Goal: Find specific page/section: Find specific page/section

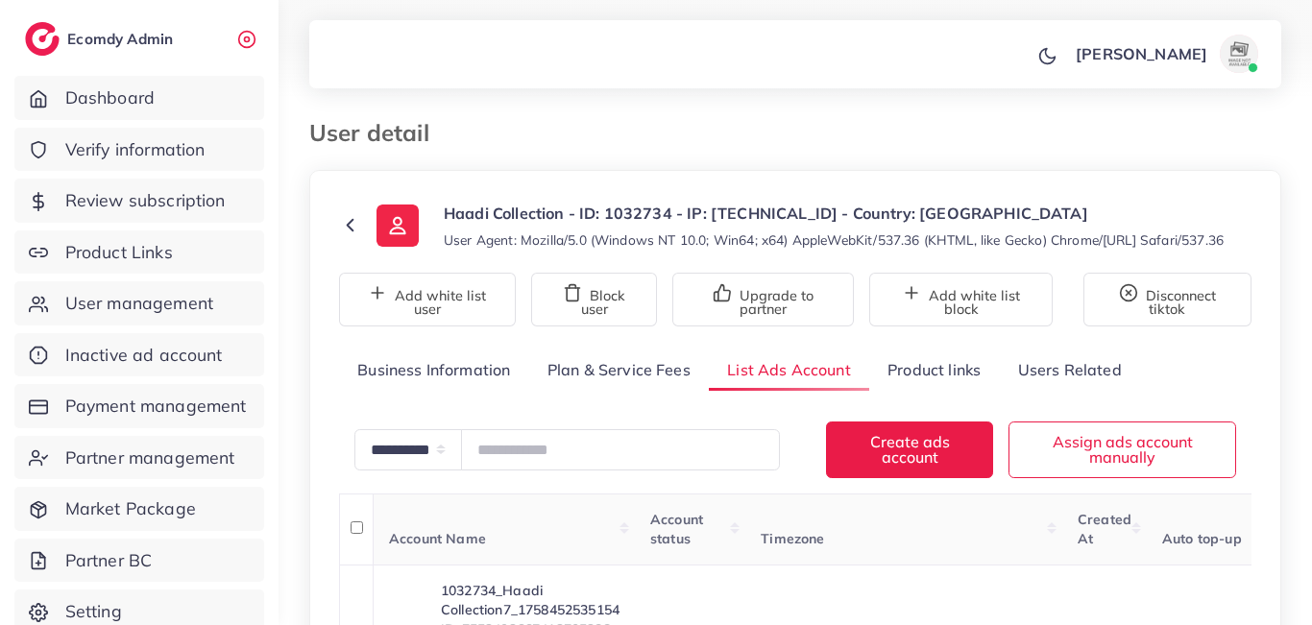
scroll to position [230, 0]
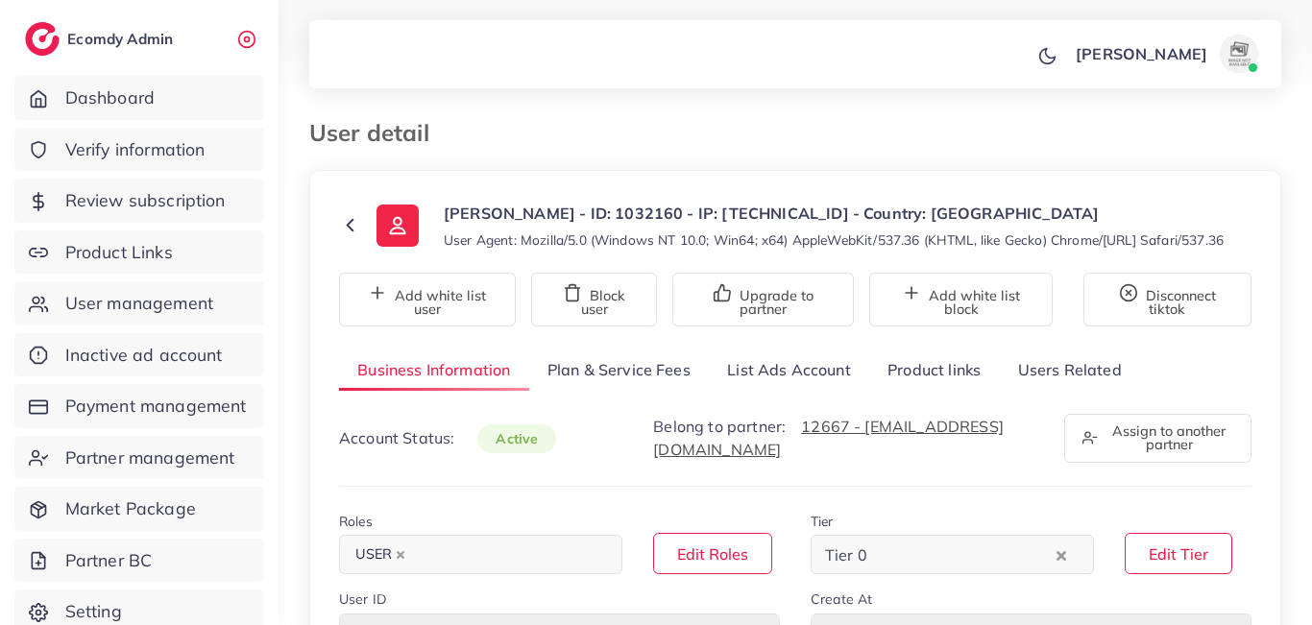
select select "********"
click at [766, 390] on link "List Ads Account" at bounding box center [789, 370] width 160 height 41
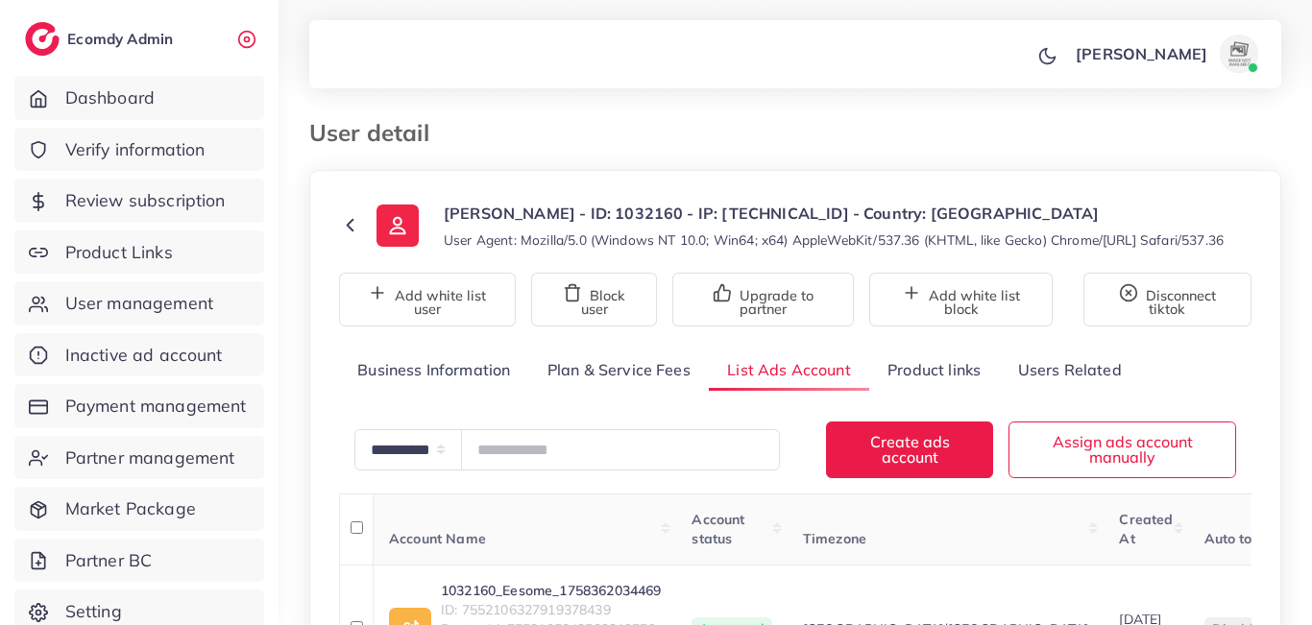
click at [713, 98] on div "**********" at bounding box center [794, 422] width 1033 height 844
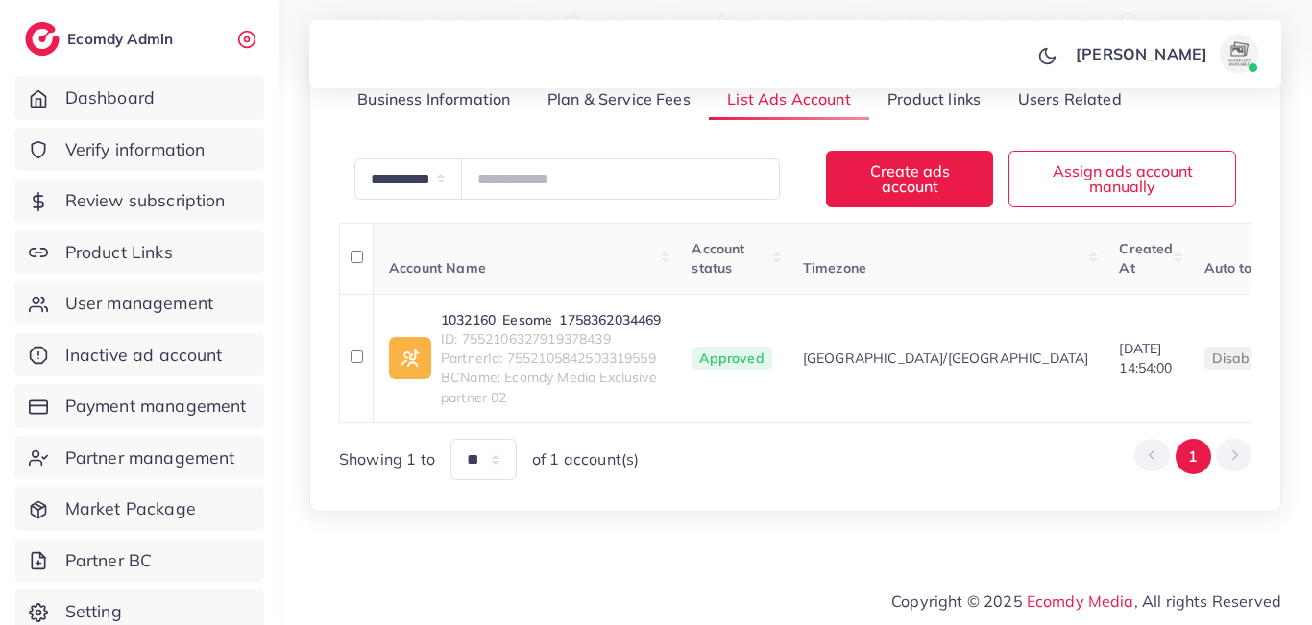
scroll to position [304, 0]
click at [584, 329] on span "ID: 7552106327919378439" at bounding box center [551, 338] width 220 height 19
copy span "7552106327919378439"
click at [492, 310] on link "1032160_Eesome_1758362034469" at bounding box center [551, 319] width 220 height 19
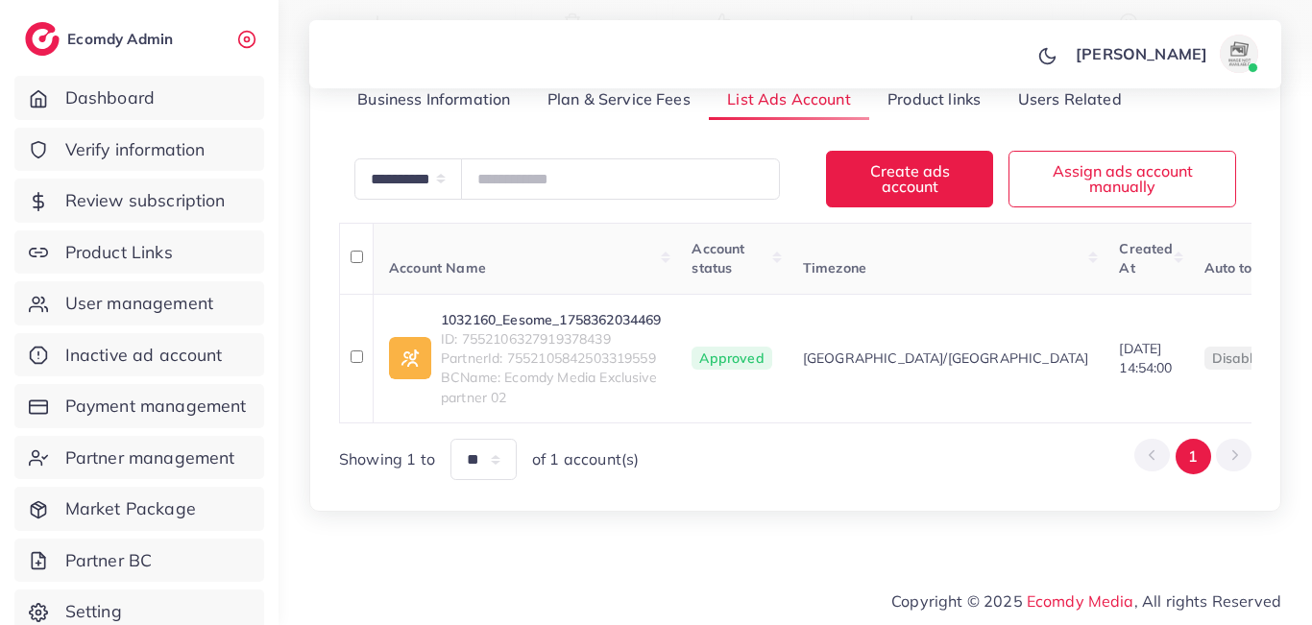
click at [833, 53] on div "mahnoor mudassir Profile Log out" at bounding box center [795, 54] width 972 height 63
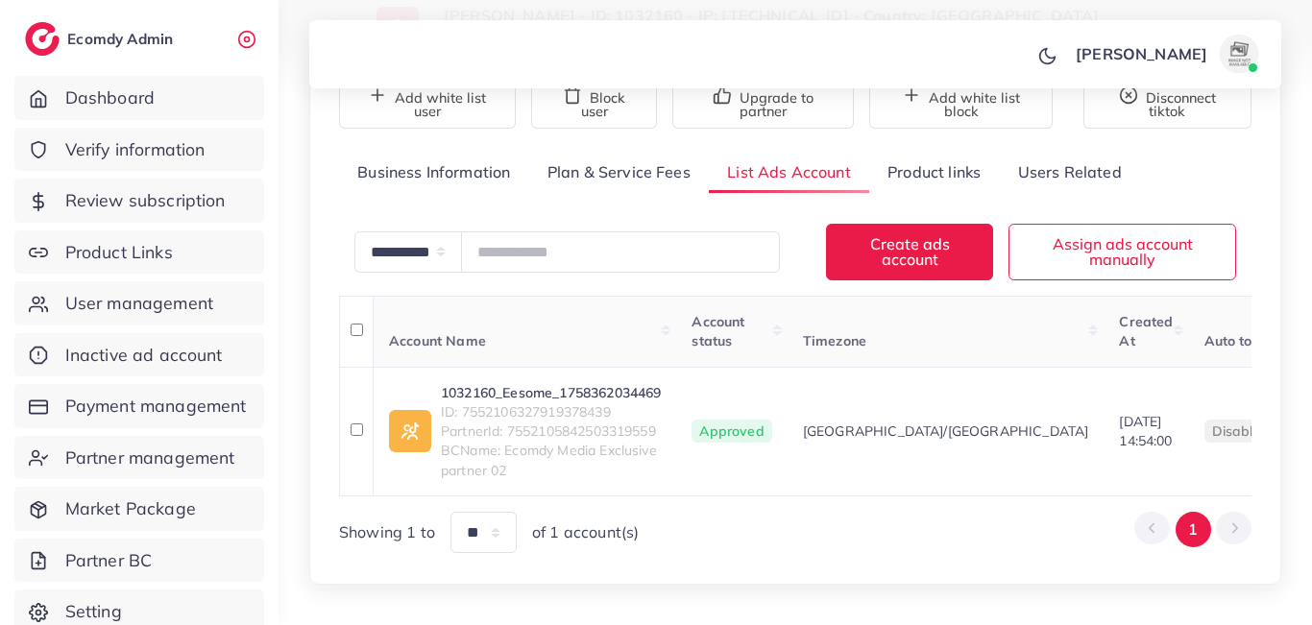
scroll to position [151, 0]
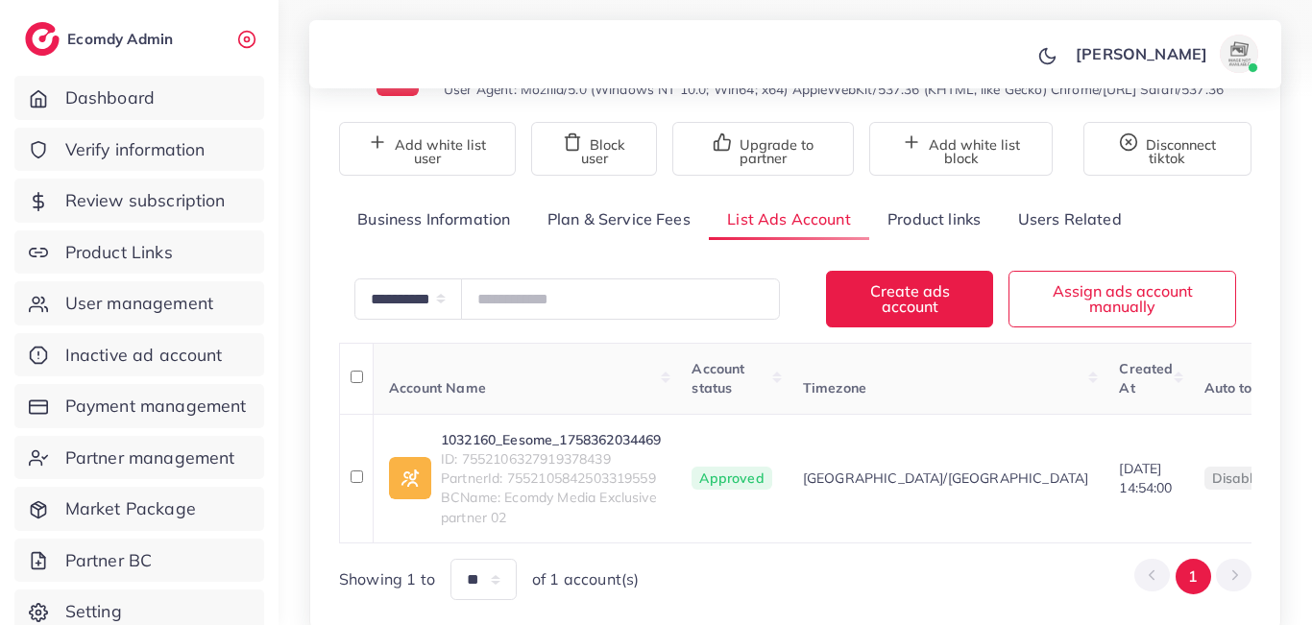
click at [936, 240] on link "Product links" at bounding box center [934, 219] width 130 height 41
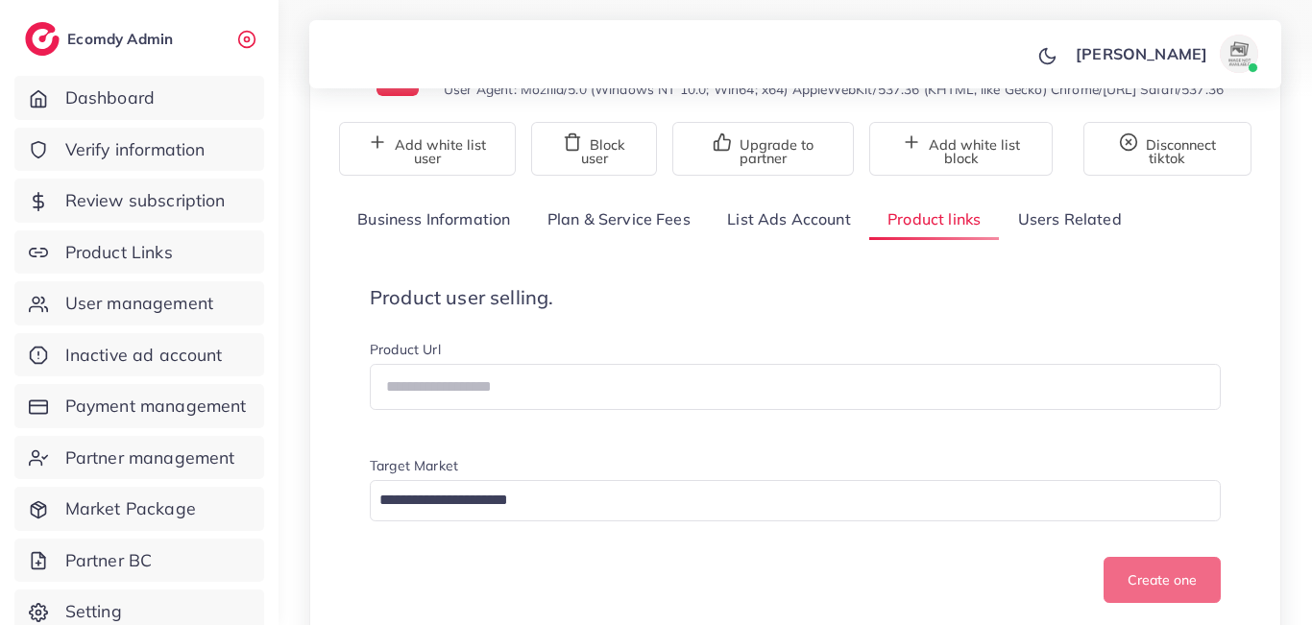
click at [852, 77] on div "mahnoor mudassir Profile Log out" at bounding box center [795, 54] width 972 height 63
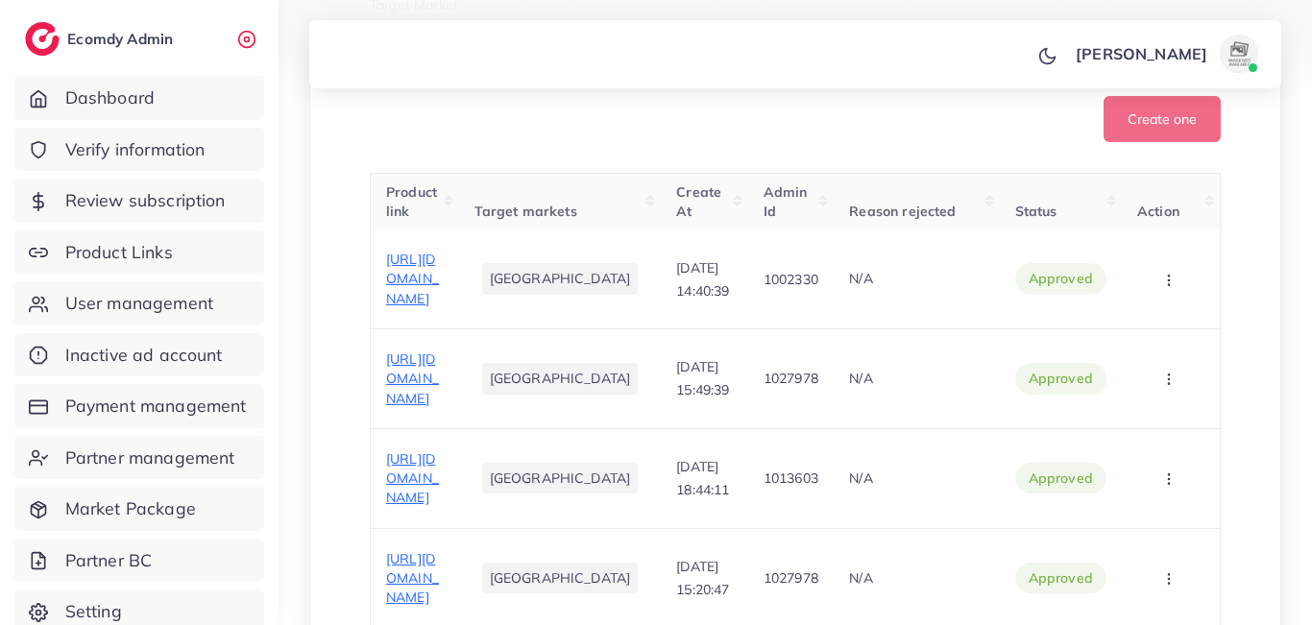
scroll to position [3135, 0]
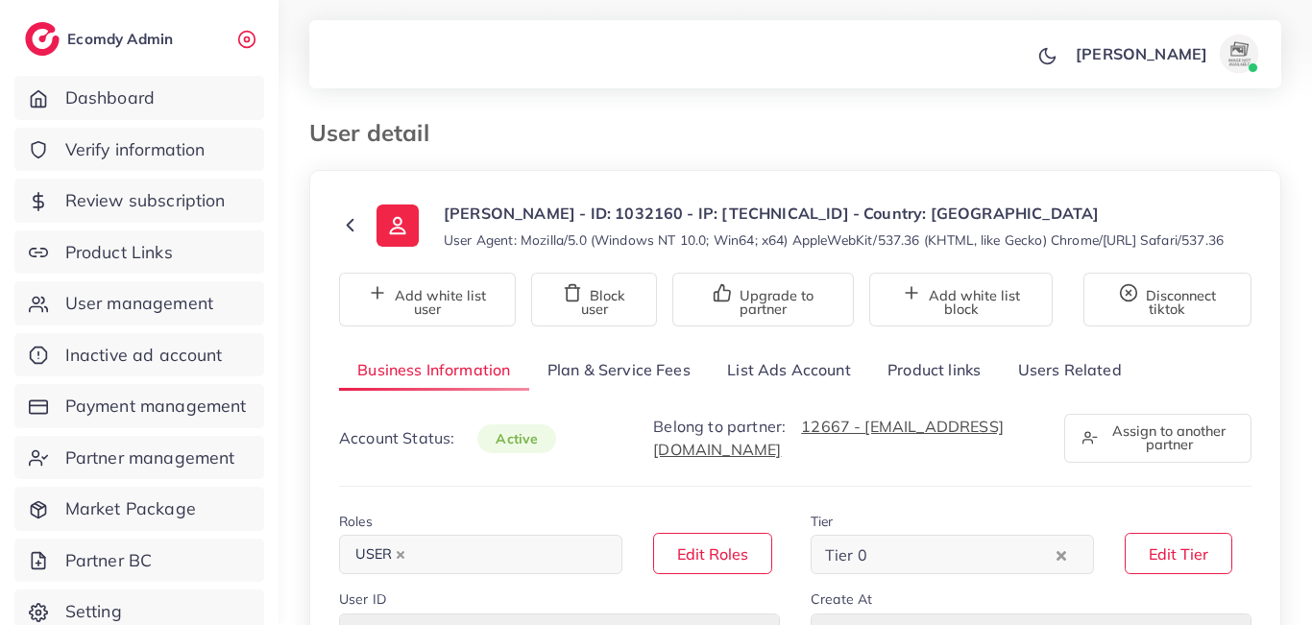
click at [765, 385] on link "List Ads Account" at bounding box center [789, 370] width 160 height 41
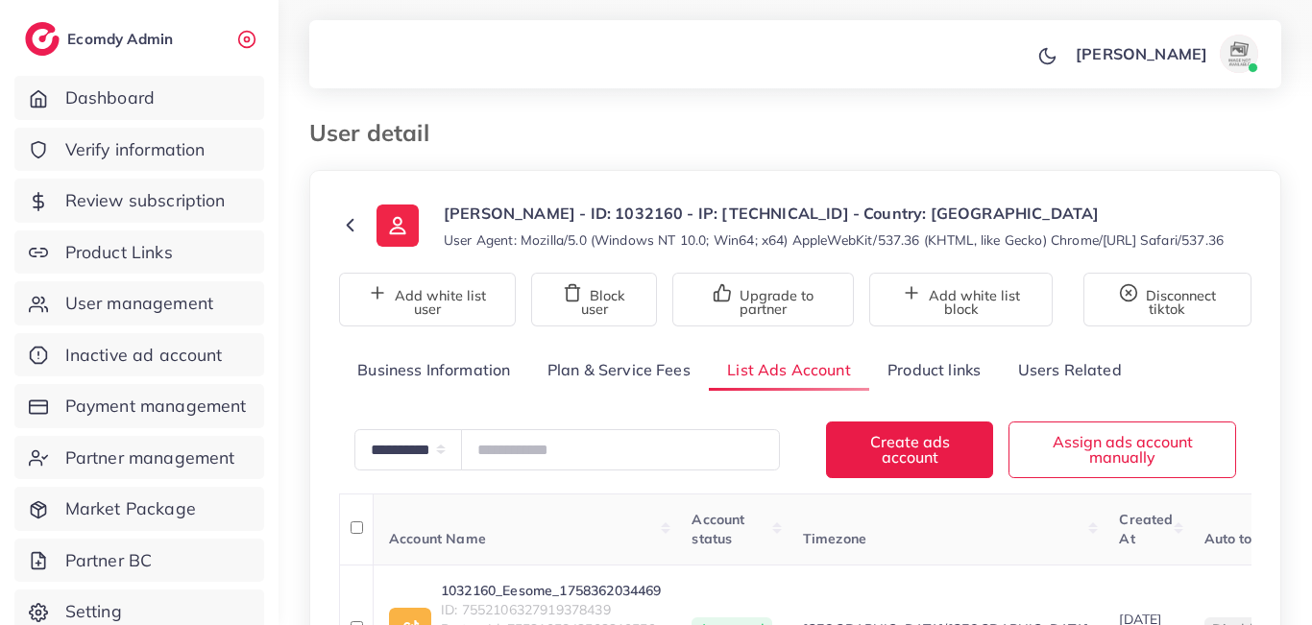
click at [818, 114] on div "**********" at bounding box center [794, 422] width 1033 height 844
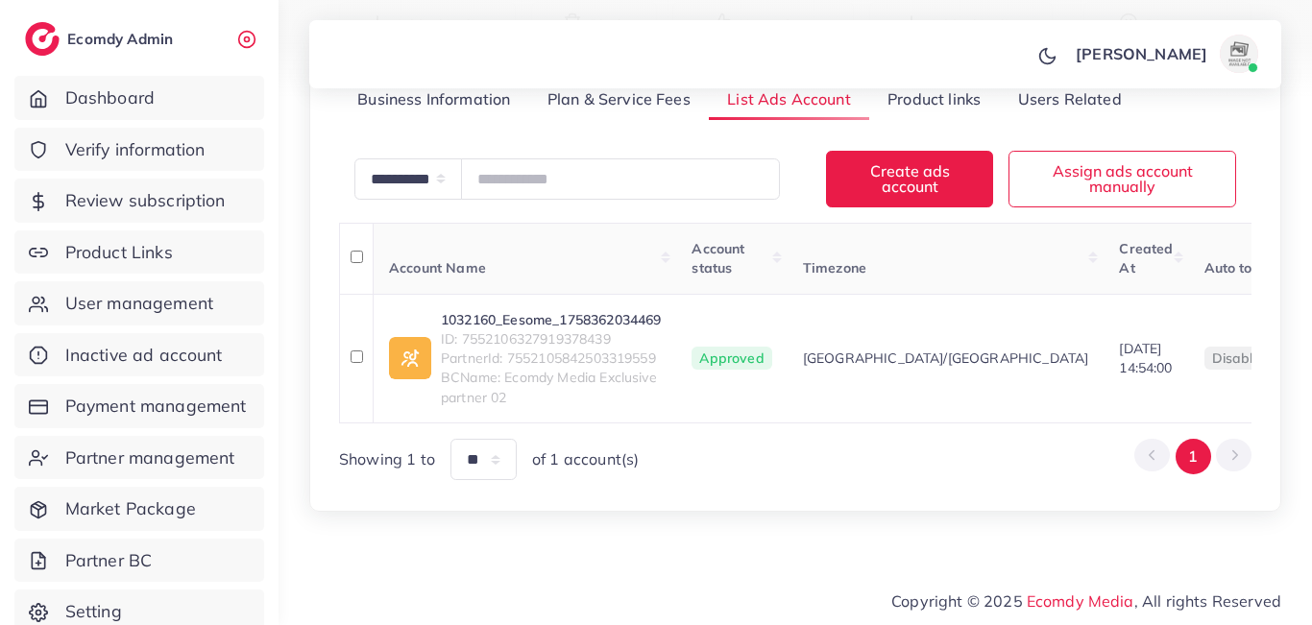
scroll to position [304, 0]
click at [517, 310] on link "1032160_Eesome_1758362034469" at bounding box center [551, 319] width 220 height 19
